Goal: Task Accomplishment & Management: Complete application form

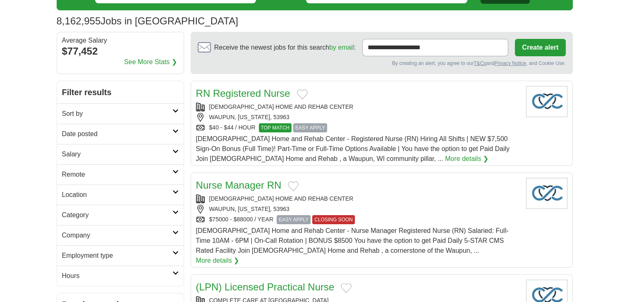
scroll to position [75, 0]
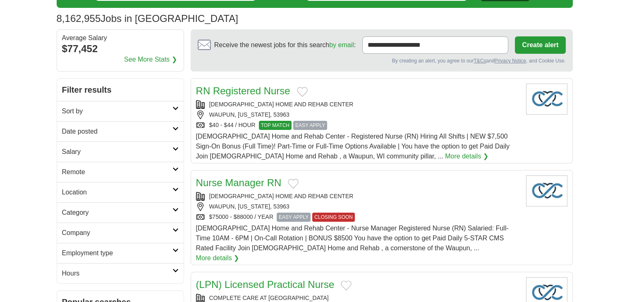
click at [543, 40] on button "Create alert" at bounding box center [540, 44] width 50 height 17
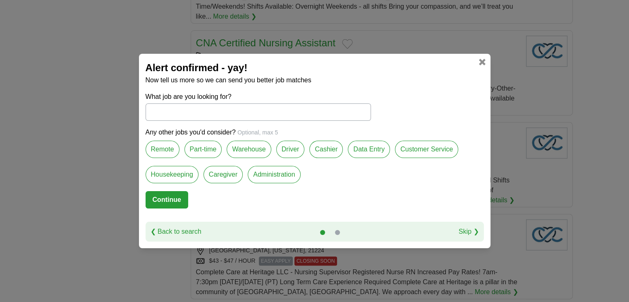
scroll to position [906, 0]
click at [365, 151] on label "Data Entry" at bounding box center [369, 149] width 42 height 17
click at [258, 175] on label "Administration" at bounding box center [274, 174] width 53 height 17
click at [243, 151] on label "Warehouse" at bounding box center [249, 149] width 44 height 17
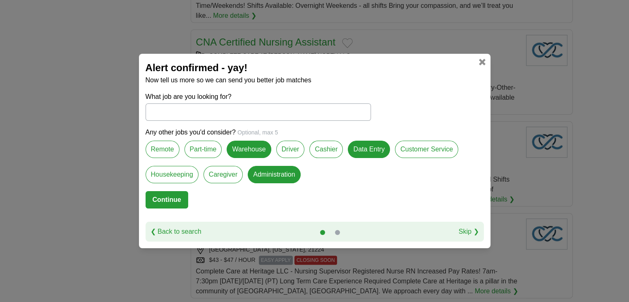
click at [170, 153] on label "Remote" at bounding box center [163, 149] width 34 height 17
click at [166, 196] on button "Continue" at bounding box center [167, 199] width 43 height 17
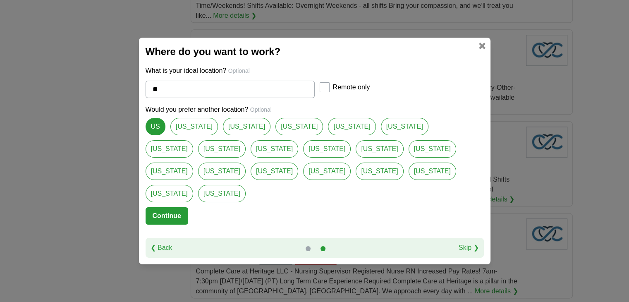
click at [328, 92] on div at bounding box center [325, 87] width 10 height 10
click at [409, 158] on link "[US_STATE]" at bounding box center [433, 148] width 48 height 17
type input "**********"
select select "*"
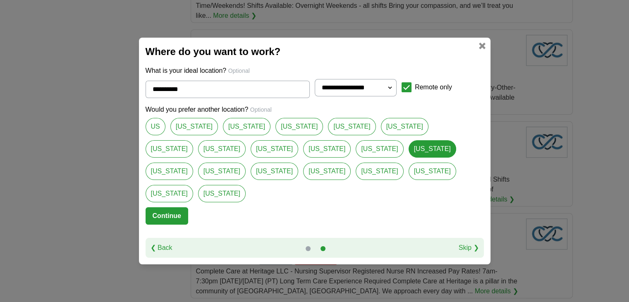
click at [328, 135] on link "[US_STATE]" at bounding box center [352, 126] width 48 height 17
click at [157, 135] on link "US" at bounding box center [156, 126] width 20 height 17
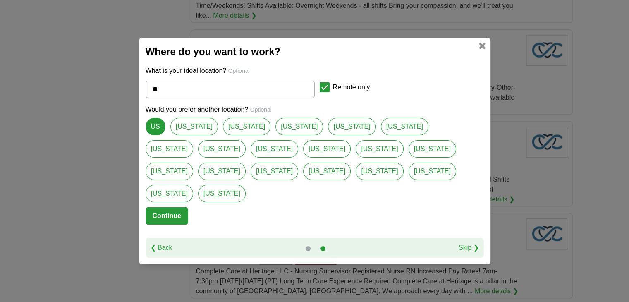
click at [409, 158] on link "[US_STATE]" at bounding box center [433, 148] width 48 height 17
type input "**********"
select select "*"
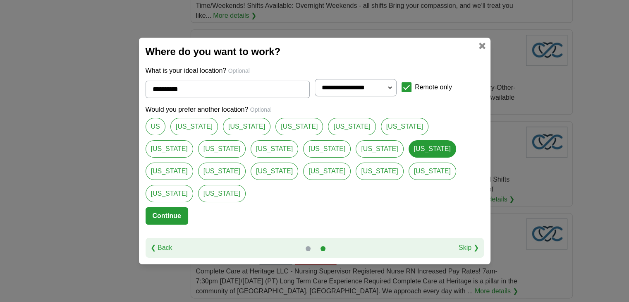
click at [156, 135] on link "US" at bounding box center [156, 126] width 20 height 17
type input "**"
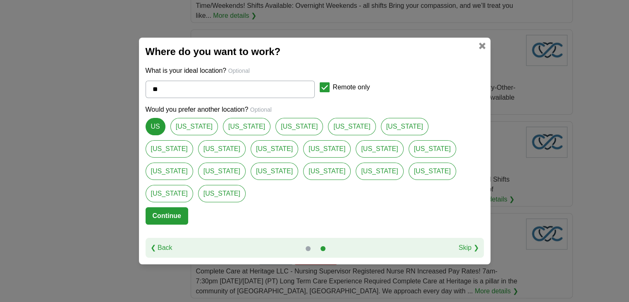
click at [174, 208] on button "Continue" at bounding box center [167, 215] width 43 height 17
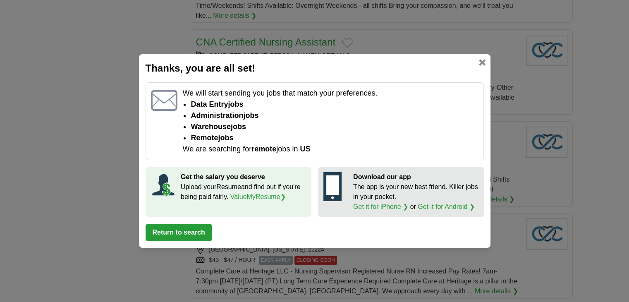
click at [198, 232] on button "Return to search" at bounding box center [179, 232] width 67 height 17
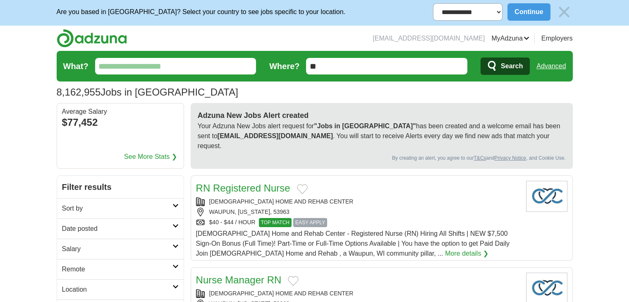
scroll to position [0, 0]
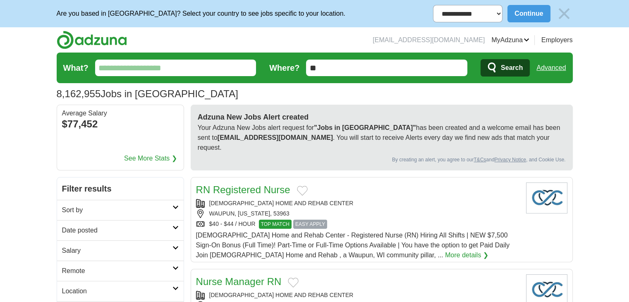
click at [322, 67] on input "**" at bounding box center [386, 68] width 161 height 17
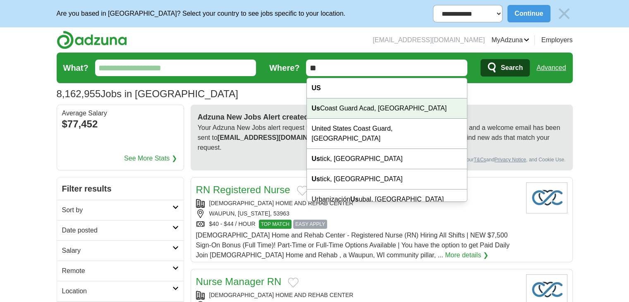
scroll to position [18, 0]
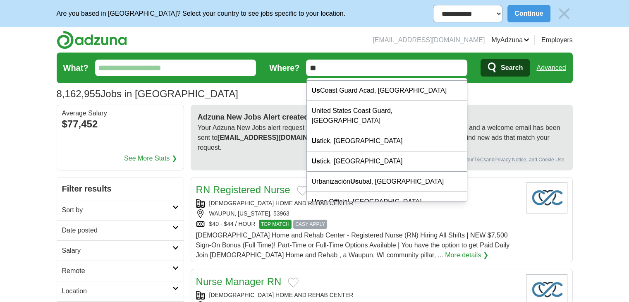
click at [328, 67] on input "**" at bounding box center [386, 68] width 161 height 17
type input "*"
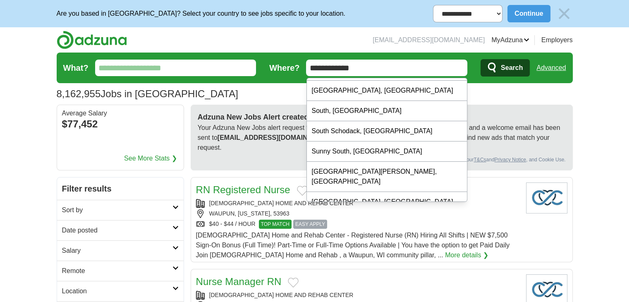
type input "**********"
click at [481, 59] on button "Search" at bounding box center [505, 67] width 49 height 17
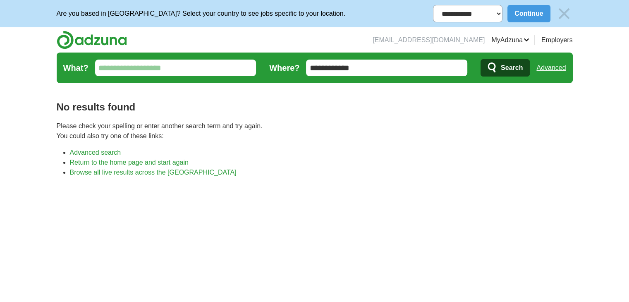
click at [161, 73] on input "What?" at bounding box center [175, 68] width 161 height 17
click at [170, 69] on input "What?" at bounding box center [175, 68] width 161 height 17
click at [528, 17] on button "Continue" at bounding box center [528, 13] width 43 height 17
